Goal: Task Accomplishment & Management: Use online tool/utility

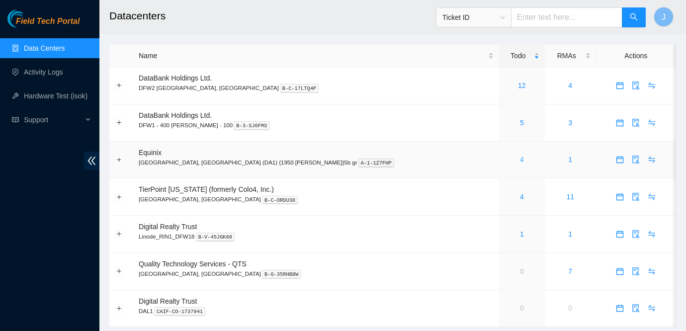
click at [520, 157] on link "4" at bounding box center [522, 160] width 4 height 8
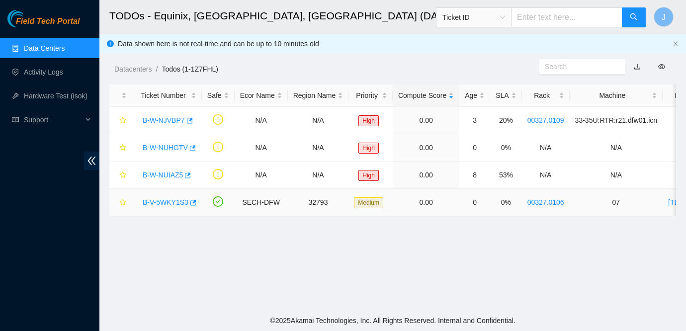
click at [159, 204] on link "B-V-5WKY1S3" at bounding box center [166, 202] width 46 height 8
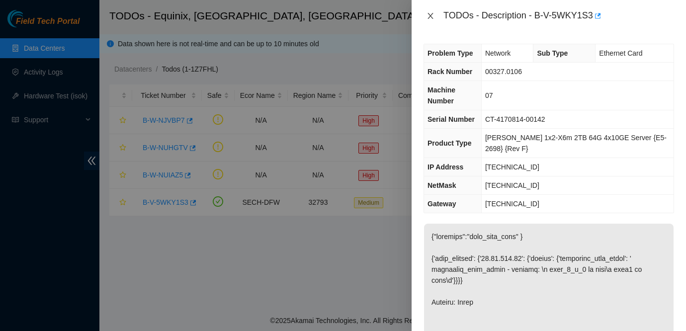
click at [432, 14] on icon "close" at bounding box center [431, 16] width 8 height 8
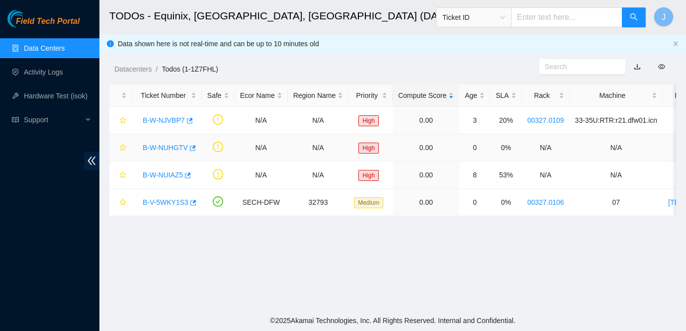
click at [166, 142] on div "B-W-NUHGTV" at bounding box center [167, 148] width 59 height 16
click at [166, 148] on link "B-W-NUHGTV" at bounding box center [165, 148] width 45 height 8
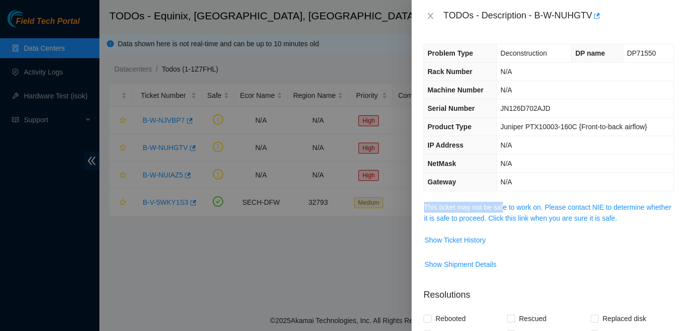
click at [507, 202] on span "This ticket may not be safe to work on. Please contact NIE to determine whether…" at bounding box center [549, 213] width 250 height 22
click at [525, 207] on link "This ticket may not be safe to work on. Please contact NIE to determine whether…" at bounding box center [547, 212] width 247 height 19
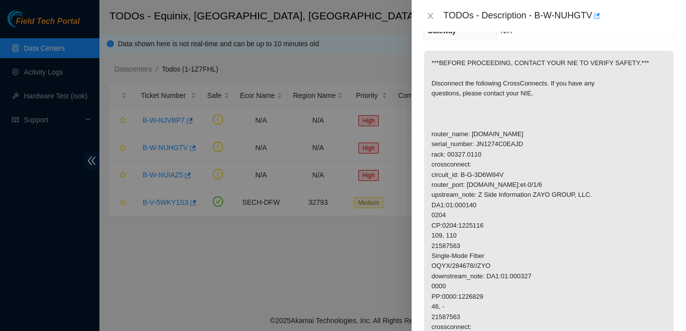
scroll to position [149, 0]
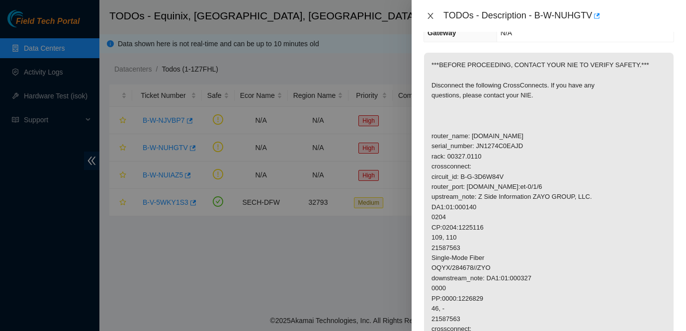
click at [433, 18] on icon "close" at bounding box center [431, 16] width 8 height 8
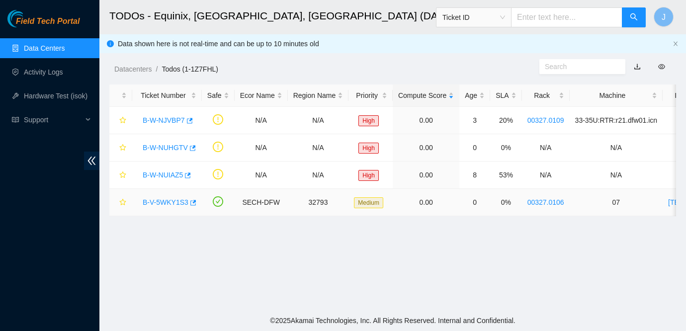
click at [176, 203] on link "B-V-5WKY1S3" at bounding box center [166, 202] width 46 height 8
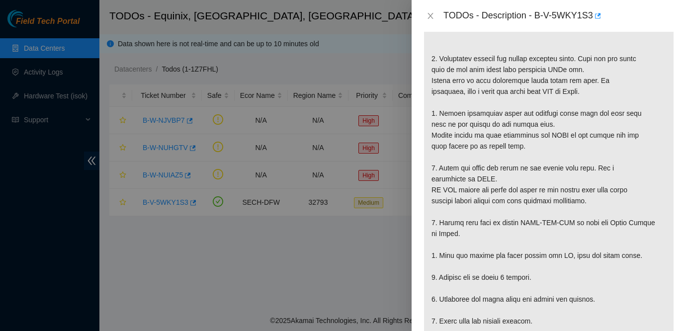
scroll to position [131, 0]
